Goal: Task Accomplishment & Management: Complete application form

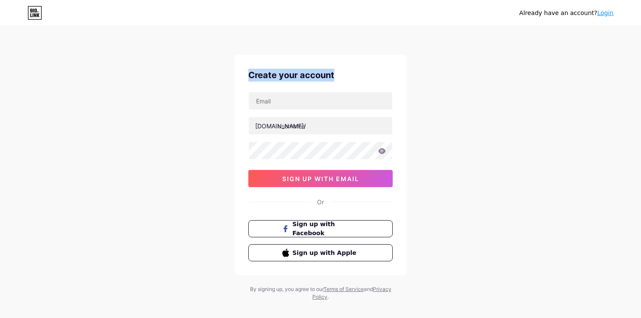
click at [400, 83] on div "Create your account [DOMAIN_NAME]/ 03AFcWeA5Km7xog0X0bmzIBH_aset05Z5aP7XjaW-6yr…" at bounding box center [321, 165] width 172 height 220
click at [174, 92] on div "Already have an account? Login Create your account [DOMAIN_NAME]/ 03AFcWeA5Km7x…" at bounding box center [320, 164] width 641 height 329
click at [605, 14] on link "Login" at bounding box center [605, 12] width 16 height 7
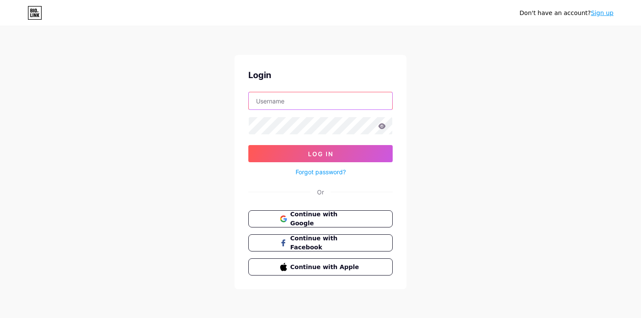
click at [274, 104] on input "text" at bounding box center [321, 100] width 144 height 17
click at [222, 168] on div "Don't have an account? Sign up Login Log In Forgot password? Or Continue with G…" at bounding box center [320, 158] width 641 height 317
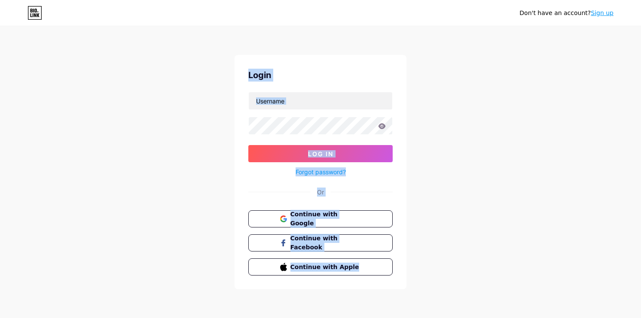
drag, startPoint x: 244, startPoint y: 75, endPoint x: 481, endPoint y: 284, distance: 315.5
click at [481, 284] on div "Don't have an account? Sign up Login Log In Forgot password? Or Continue with G…" at bounding box center [320, 158] width 641 height 317
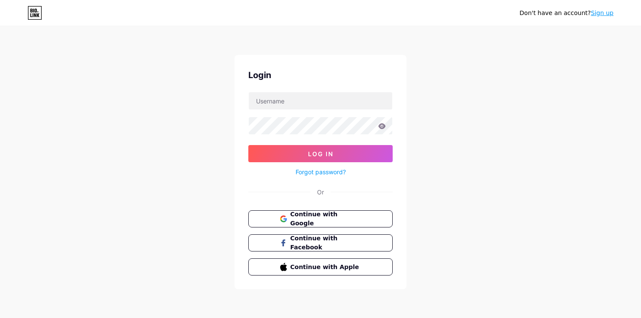
click at [481, 284] on div "Don't have an account? Sign up Login Log In Forgot password? Or Continue with G…" at bounding box center [320, 158] width 641 height 317
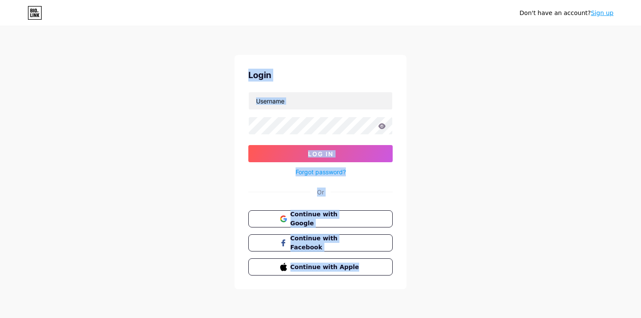
drag, startPoint x: 423, startPoint y: 278, endPoint x: 214, endPoint y: 73, distance: 293.0
click at [214, 73] on div "Don't have an account? Sign up Login Log In Forgot password? Or Continue with G…" at bounding box center [320, 158] width 641 height 317
drag, startPoint x: 214, startPoint y: 73, endPoint x: 383, endPoint y: 268, distance: 258.4
click at [383, 268] on div "Don't have an account? Sign up Login Log In Forgot password? Or Continue with G…" at bounding box center [320, 158] width 641 height 317
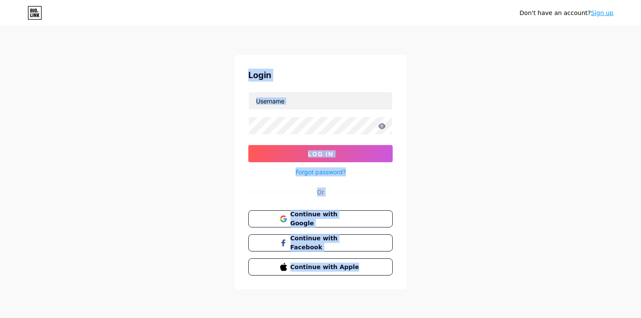
click at [415, 274] on div "Don't have an account? Sign up Login Log In Forgot password? Or Continue with G…" at bounding box center [320, 158] width 641 height 317
drag, startPoint x: 415, startPoint y: 274, endPoint x: 209, endPoint y: 111, distance: 262.3
click at [209, 111] on div "Don't have an account? Sign up Login Log In Forgot password? Or Continue with G…" at bounding box center [320, 158] width 641 height 317
click at [302, 113] on form "Log In Forgot password?" at bounding box center [320, 135] width 144 height 86
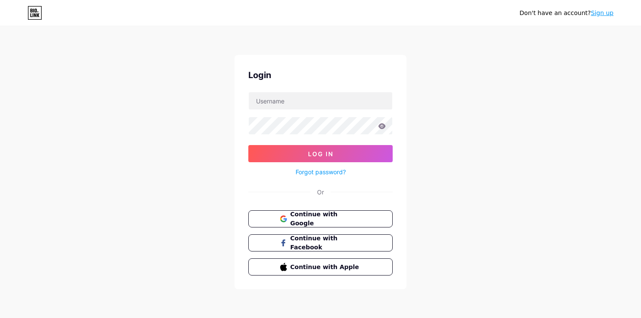
click at [535, 89] on div "Don't have an account? Sign up Login Log In Forgot password? Or Continue with G…" at bounding box center [320, 158] width 641 height 317
click at [597, 17] on div "Don't have an account? Sign up" at bounding box center [567, 13] width 94 height 9
click at [604, 14] on link "Sign up" at bounding box center [602, 12] width 23 height 7
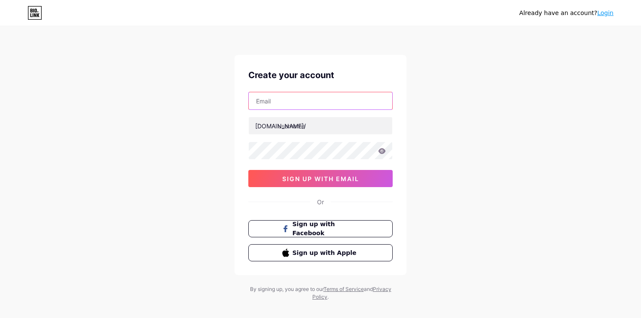
click at [312, 104] on input "text" at bounding box center [321, 100] width 144 height 17
click at [214, 182] on div "Already have an account? Login Create your account [DOMAIN_NAME]/ sign up with …" at bounding box center [320, 164] width 641 height 329
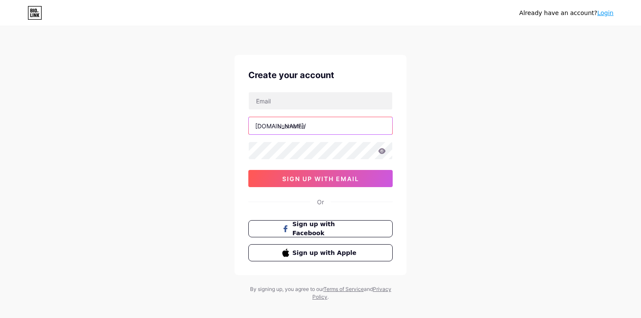
click at [306, 124] on input "text" at bounding box center [321, 125] width 144 height 17
type input "fanfans"
click at [196, 201] on div "Already have an account? Login Create your account [DOMAIN_NAME]/ fanfans sign …" at bounding box center [320, 164] width 641 height 329
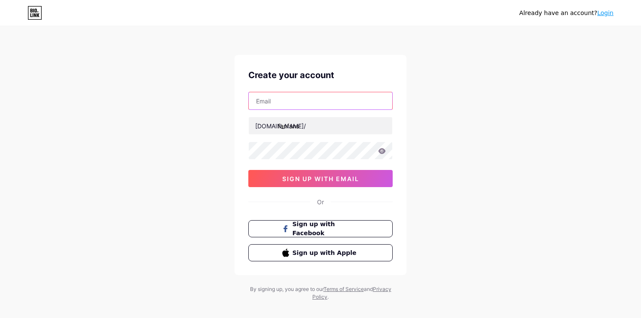
click at [282, 97] on input "text" at bounding box center [321, 100] width 144 height 17
type input "[EMAIL_ADDRESS][DOMAIN_NAME]"
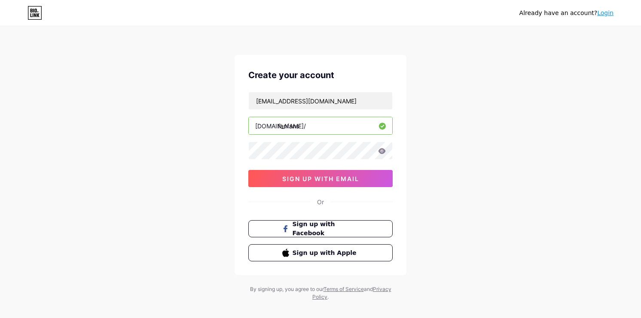
click at [186, 175] on div "Already have an account? Login Create your account [EMAIL_ADDRESS][DOMAIN_NAME]…" at bounding box center [320, 164] width 641 height 329
click at [241, 212] on div "Create your account [EMAIL_ADDRESS][DOMAIN_NAME] [DOMAIN_NAME]/ fanfans sign up…" at bounding box center [321, 165] width 172 height 220
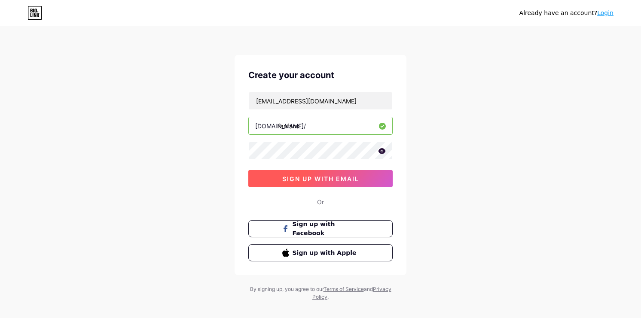
click at [315, 181] on span "sign up with email" at bounding box center [320, 178] width 77 height 7
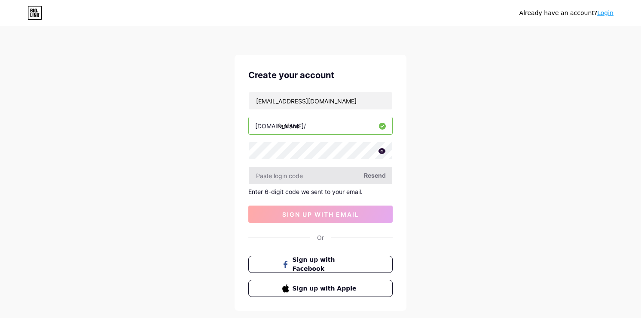
click at [273, 178] on input "text" at bounding box center [321, 175] width 144 height 17
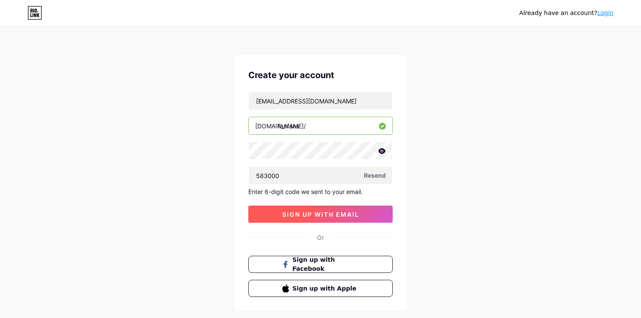
type input "583000"
click at [300, 211] on span "sign up with email" at bounding box center [320, 214] width 77 height 7
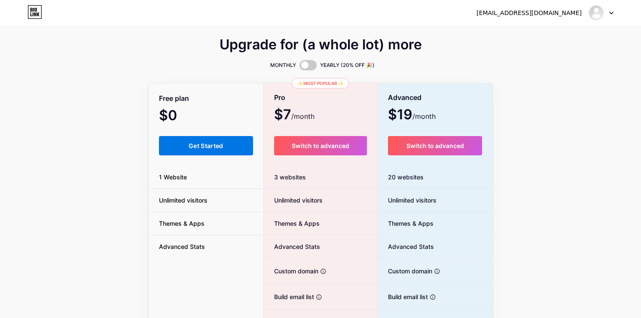
click at [214, 147] on span "Get Started" at bounding box center [206, 145] width 35 height 7
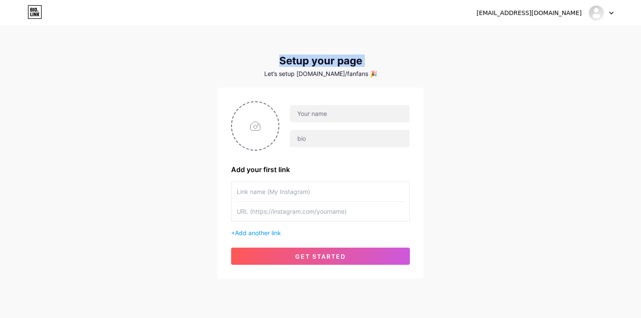
drag, startPoint x: 269, startPoint y: 62, endPoint x: 372, endPoint y: 70, distance: 102.6
click at [372, 70] on div "Setup your page Let’s setup [DOMAIN_NAME]/fanfans 🎉" at bounding box center [320, 66] width 206 height 22
click at [315, 122] on div at bounding box center [350, 114] width 120 height 18
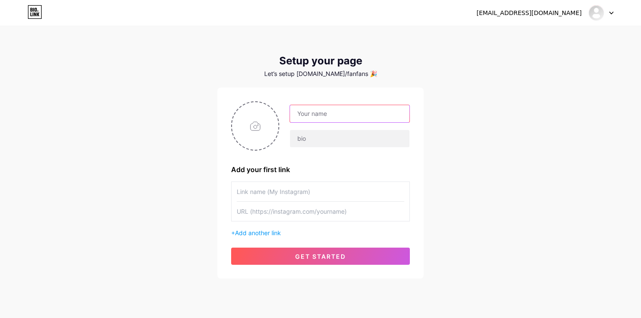
click at [314, 116] on input "text" at bounding box center [349, 113] width 119 height 17
type input "Fan"
click at [435, 150] on div "[EMAIL_ADDRESS][DOMAIN_NAME] Dashboard Logout Setup your page Let’s setup [DOMA…" at bounding box center [320, 153] width 641 height 306
click at [249, 126] on input "file" at bounding box center [255, 126] width 46 height 48
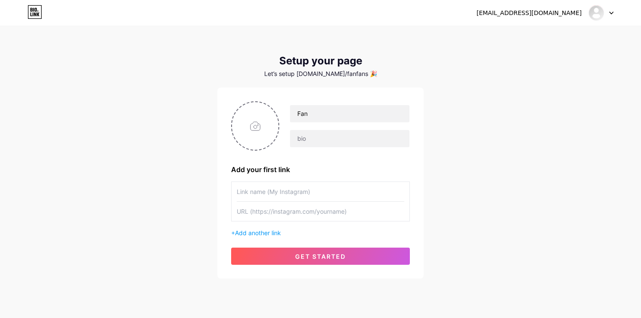
type input "C:\fakepath\25db8688ae129b98e1062d5160f2a519~tplv-tiktokx-cropcenter_1080_1080.…"
click at [300, 196] on input "text" at bounding box center [321, 191] width 168 height 19
click at [289, 210] on input "text" at bounding box center [321, 211] width 168 height 19
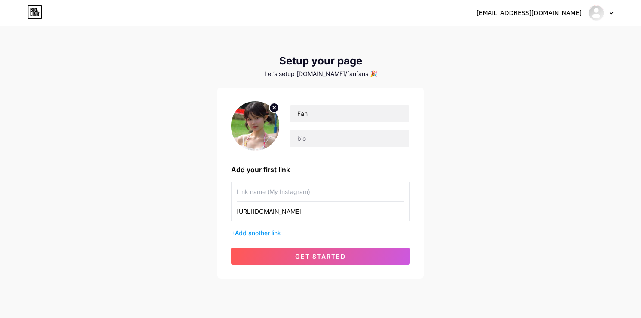
type input "[URL][DOMAIN_NAME]"
click at [299, 191] on input "text" at bounding box center [321, 191] width 168 height 19
type input "Telegram"
click at [190, 255] on div "[EMAIL_ADDRESS][DOMAIN_NAME] Dashboard Logout Setup your page Let’s setup [DOMA…" at bounding box center [320, 153] width 641 height 306
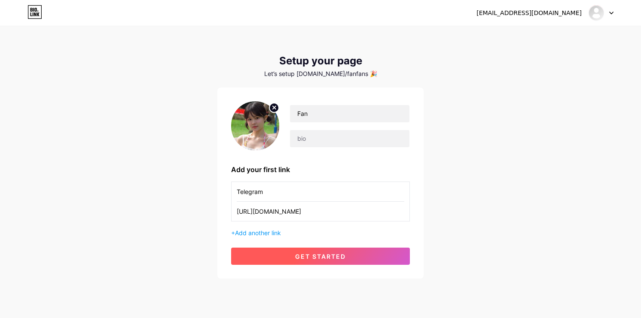
click at [286, 256] on button "get started" at bounding box center [320, 256] width 179 height 17
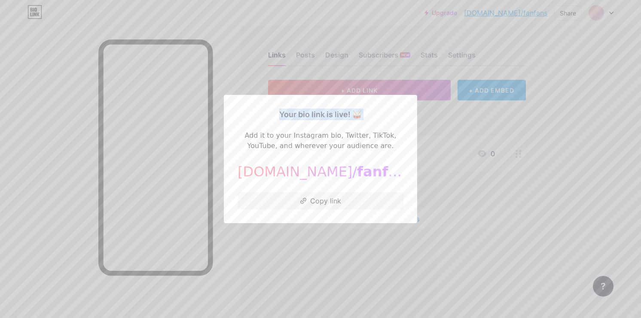
drag, startPoint x: 276, startPoint y: 105, endPoint x: 332, endPoint y: 131, distance: 62.1
click at [332, 131] on div "Your bio link is live! 🥁 Add it to your Instagram bio, Twitter, TikTok, YouTube…" at bounding box center [320, 159] width 193 height 129
click at [279, 143] on div "Add it to your Instagram bio, Twitter, TikTok, YouTube, and wherever your audie…" at bounding box center [321, 141] width 166 height 21
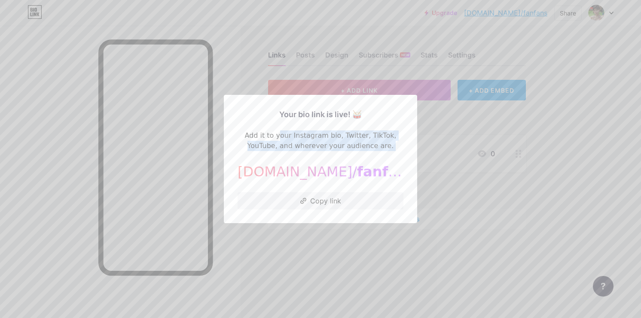
click at [279, 143] on div "Add it to your Instagram bio, Twitter, TikTok, YouTube, and wherever your audie…" at bounding box center [321, 141] width 166 height 21
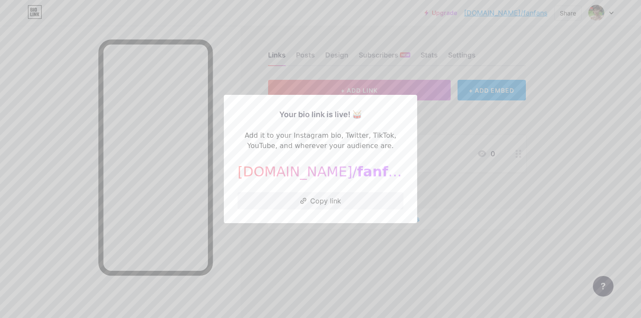
click at [448, 169] on div at bounding box center [320, 159] width 641 height 318
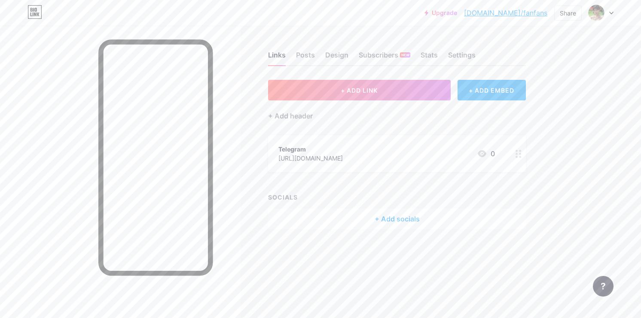
click at [611, 12] on icon at bounding box center [611, 13] width 4 height 3
click at [601, 208] on div "Upgrade [DOMAIN_NAME]/fanfan... [DOMAIN_NAME]/fanfans Share Switch accounts Fan…" at bounding box center [320, 159] width 641 height 318
click at [307, 57] on div "Posts" at bounding box center [305, 57] width 19 height 15
click at [342, 56] on div "Design" at bounding box center [336, 57] width 23 height 15
click at [395, 57] on div "Subscribers NEW" at bounding box center [385, 57] width 52 height 15
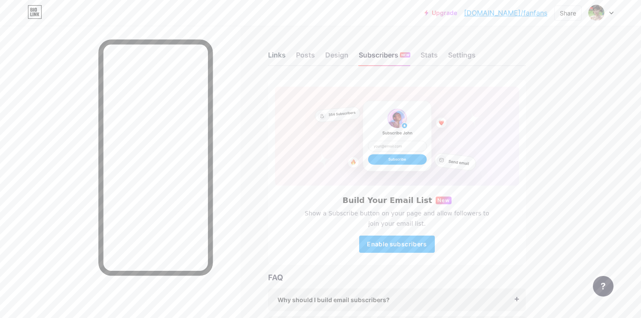
click at [277, 56] on div "Links" at bounding box center [277, 57] width 18 height 15
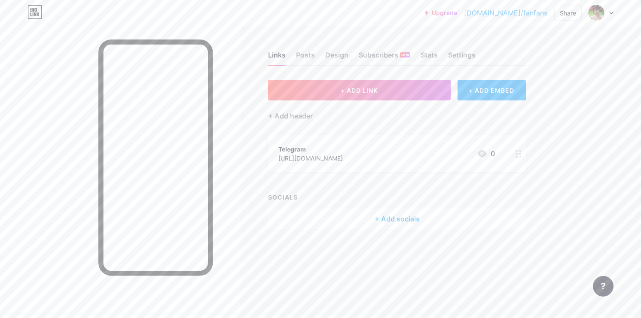
click at [479, 154] on icon at bounding box center [482, 153] width 9 height 7
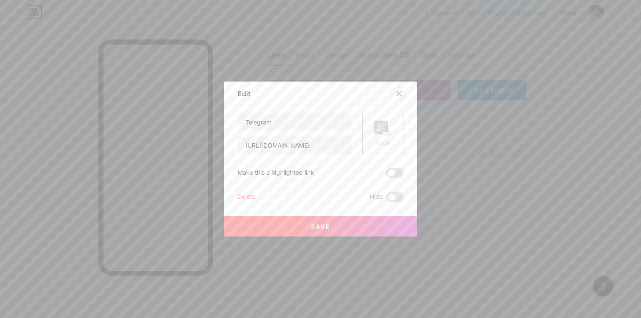
click at [401, 93] on icon at bounding box center [399, 93] width 7 height 7
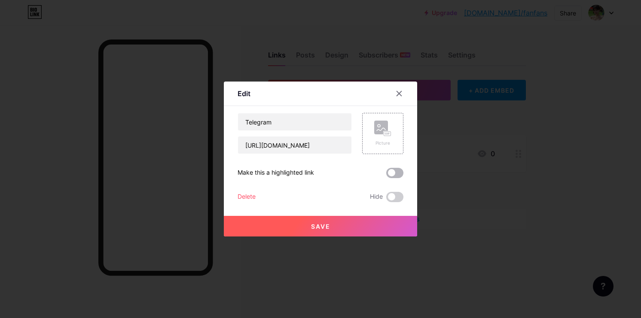
click at [395, 171] on span at bounding box center [394, 173] width 17 height 10
click at [386, 175] on input "checkbox" at bounding box center [386, 175] width 0 height 0
click at [370, 231] on button "Save" at bounding box center [320, 226] width 193 height 21
